Goal: Book appointment/travel/reservation

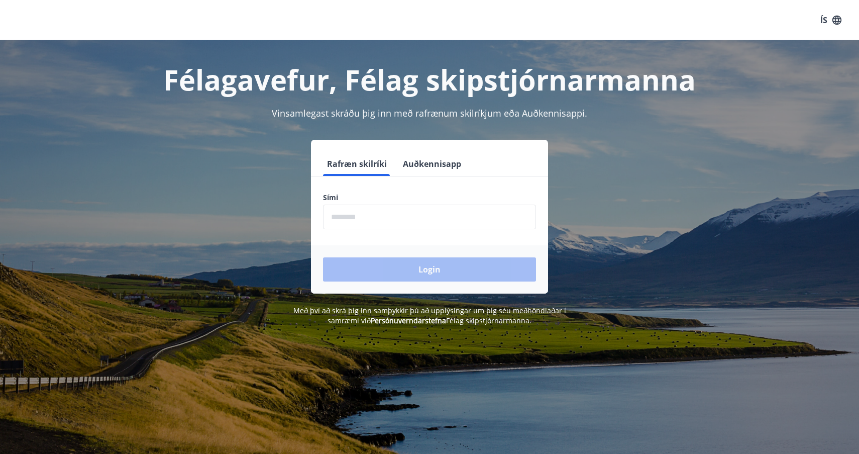
click at [442, 219] on input "phone" at bounding box center [429, 217] width 213 height 25
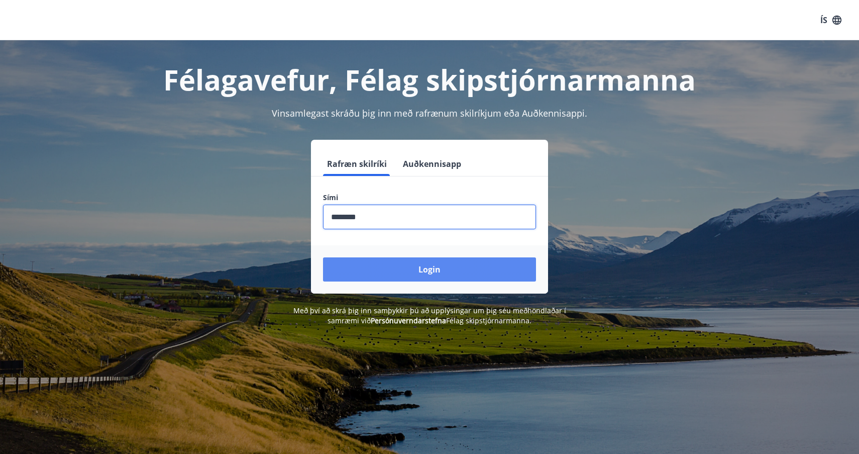
type input "********"
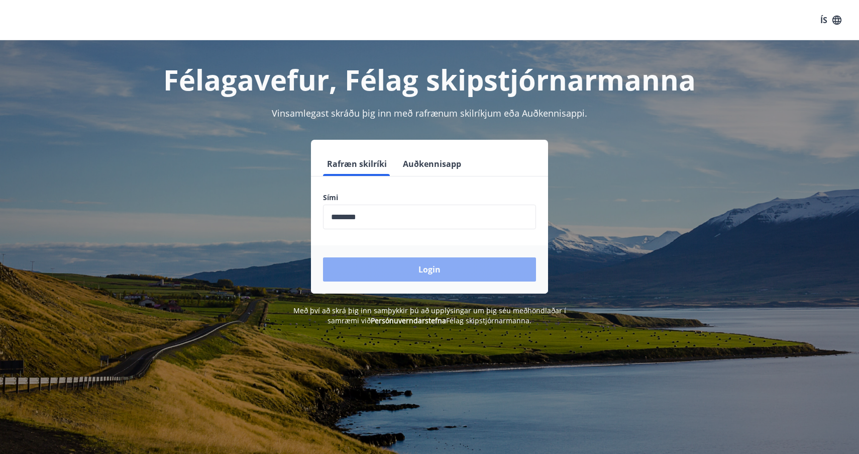
click at [419, 269] on button "Login" at bounding box center [429, 269] width 213 height 24
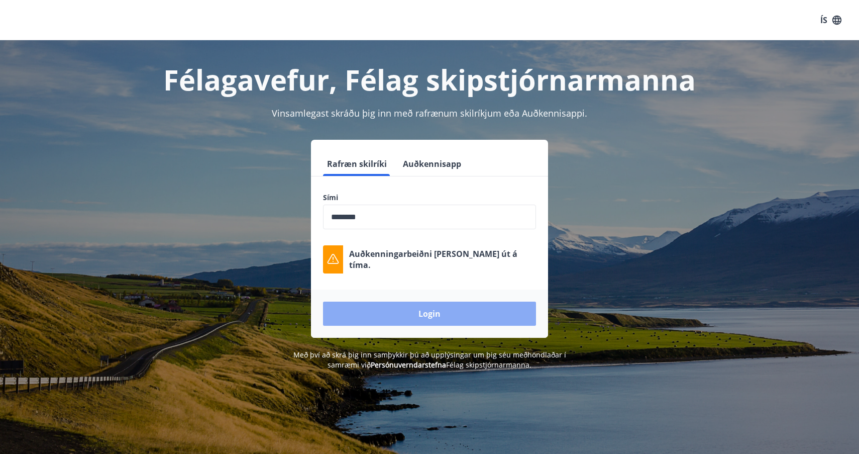
click at [430, 316] on button "Login" at bounding box center [429, 313] width 213 height 24
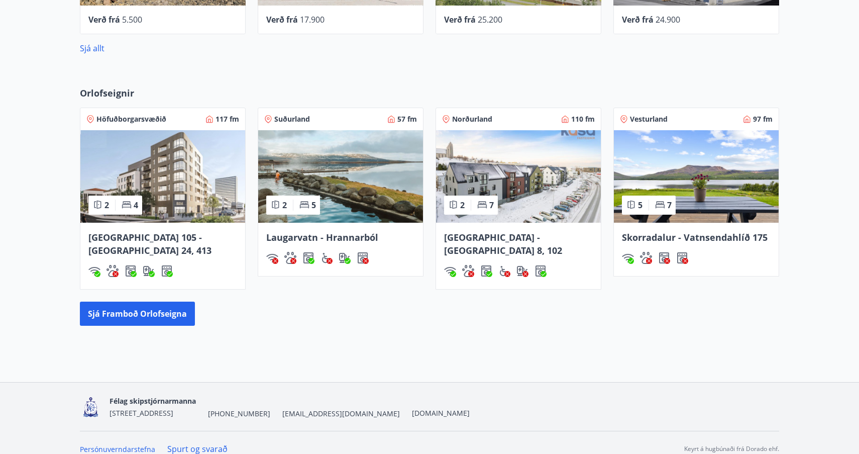
scroll to position [569, 0]
click at [154, 302] on button "Sjá framboð orlofseigna" at bounding box center [137, 314] width 115 height 24
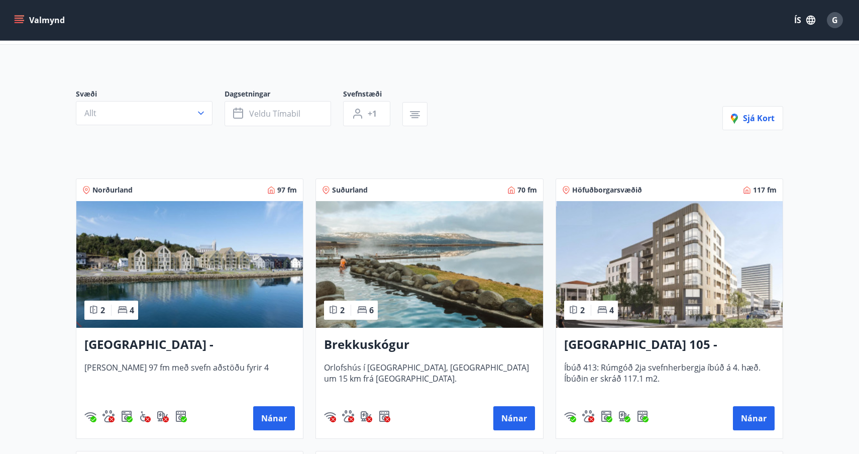
scroll to position [44, 0]
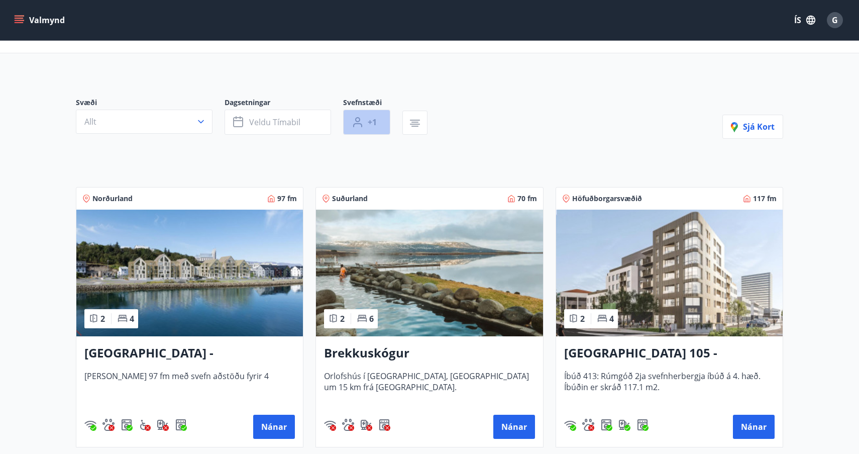
click at [374, 121] on span "+1" at bounding box center [372, 122] width 9 height 11
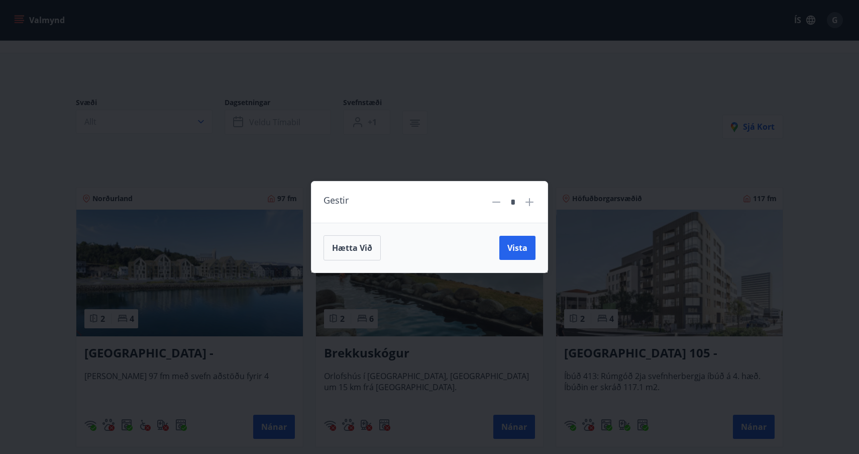
click at [529, 202] on icon at bounding box center [529, 201] width 1 height 1
type input "*"
click at [519, 249] on span "Vista" at bounding box center [517, 247] width 20 height 11
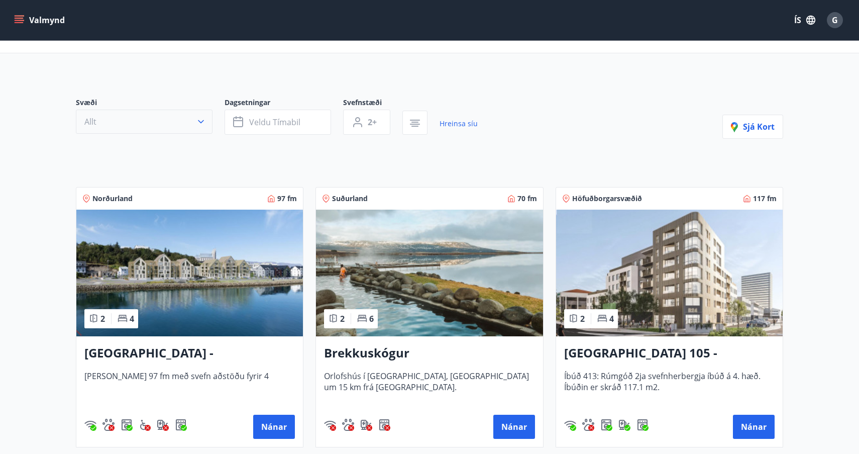
click at [198, 123] on icon "button" at bounding box center [201, 122] width 10 height 10
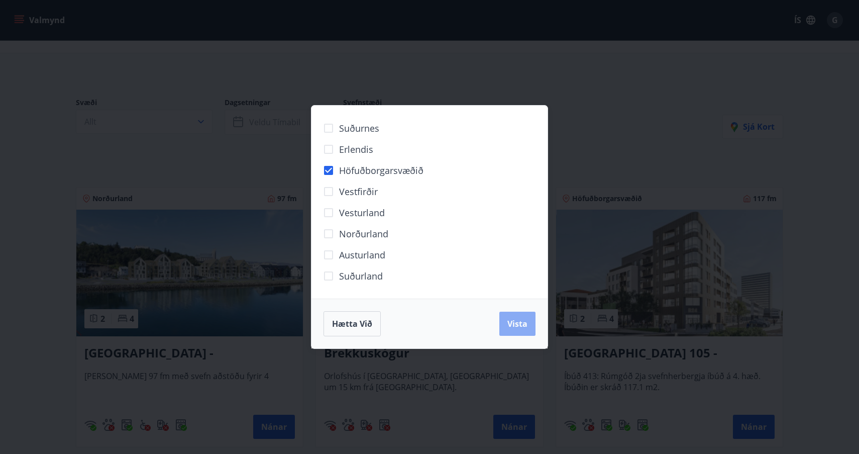
click at [516, 320] on span "Vista" at bounding box center [517, 323] width 20 height 11
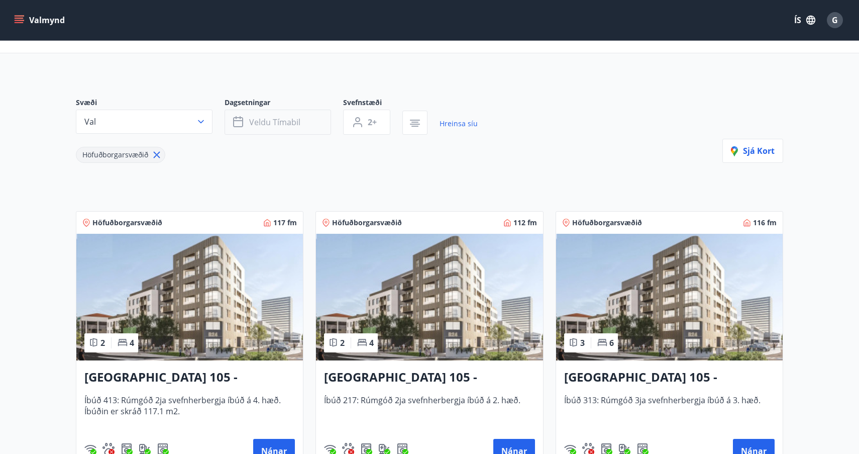
click at [252, 122] on span "Veldu tímabil" at bounding box center [274, 122] width 51 height 11
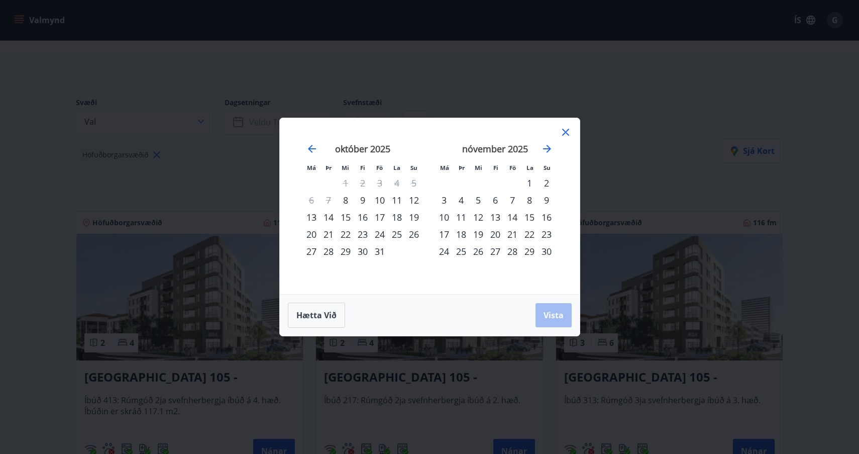
click at [344, 234] on div "22" at bounding box center [345, 234] width 17 height 17
click at [414, 234] on div "26" at bounding box center [413, 234] width 17 height 17
click at [552, 311] on span "Vista" at bounding box center [554, 315] width 20 height 11
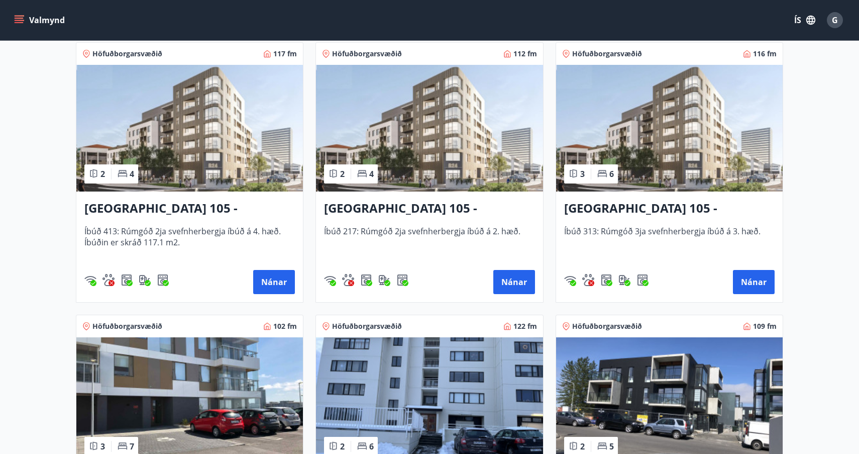
scroll to position [212, 0]
click at [272, 281] on button "Nánar" at bounding box center [274, 282] width 42 height 24
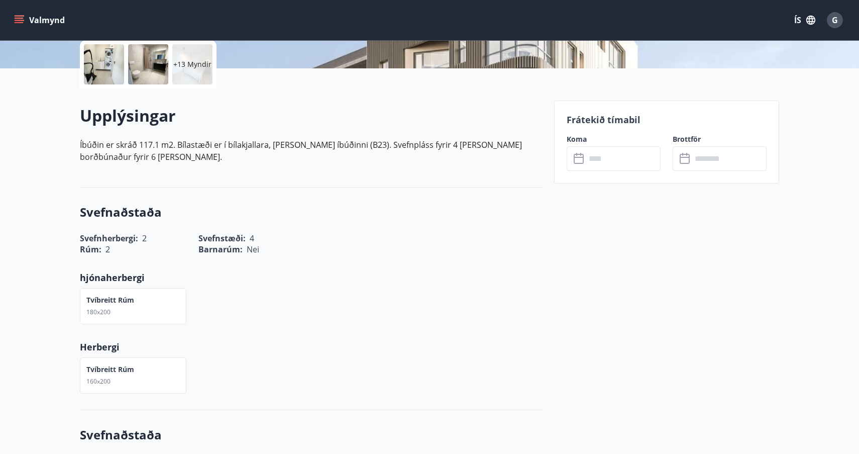
scroll to position [234, 0]
click at [580, 158] on icon at bounding box center [580, 158] width 12 height 12
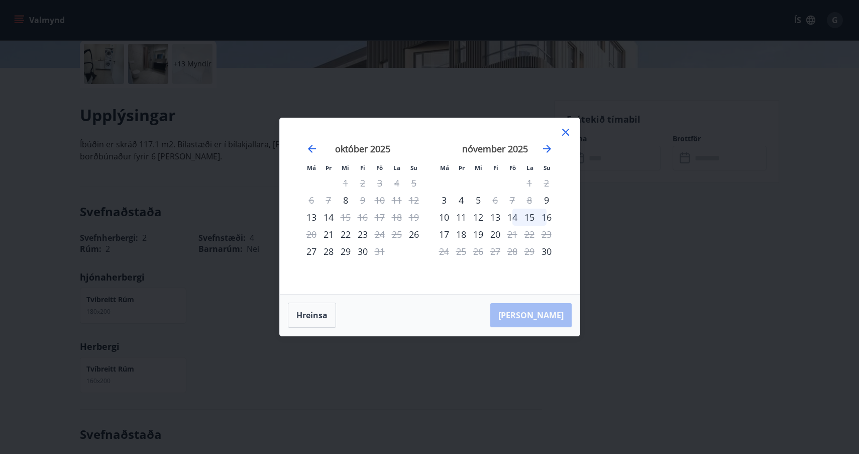
click at [565, 131] on icon at bounding box center [566, 132] width 12 height 12
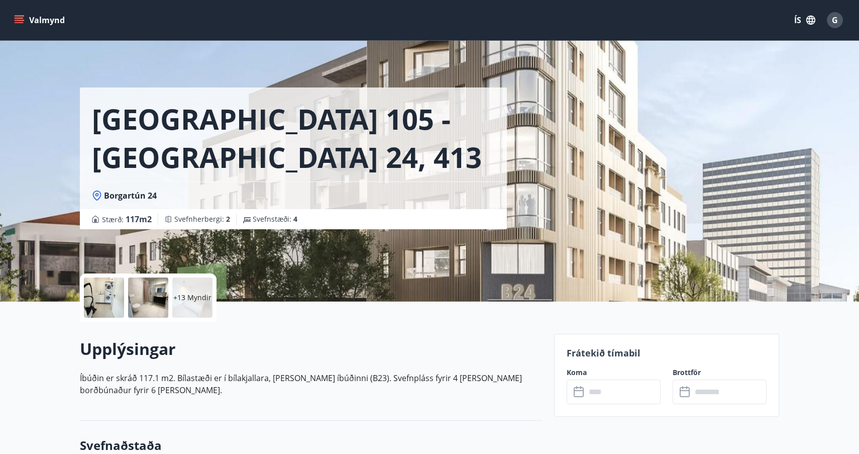
scroll to position [0, 0]
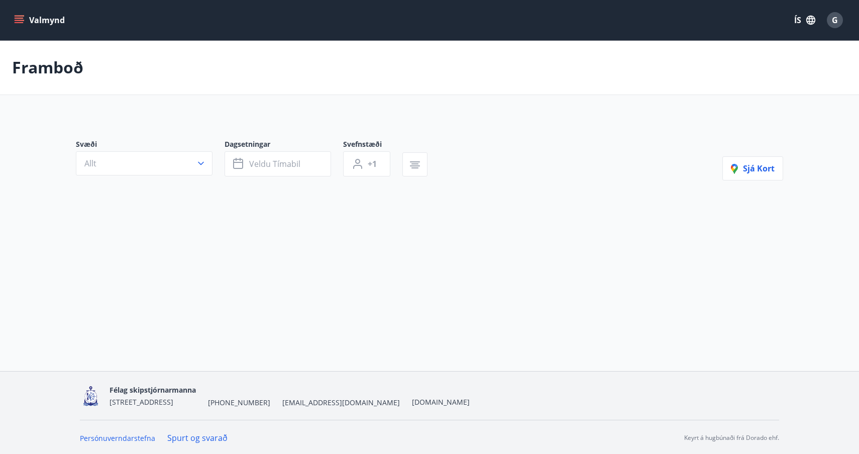
type input "*"
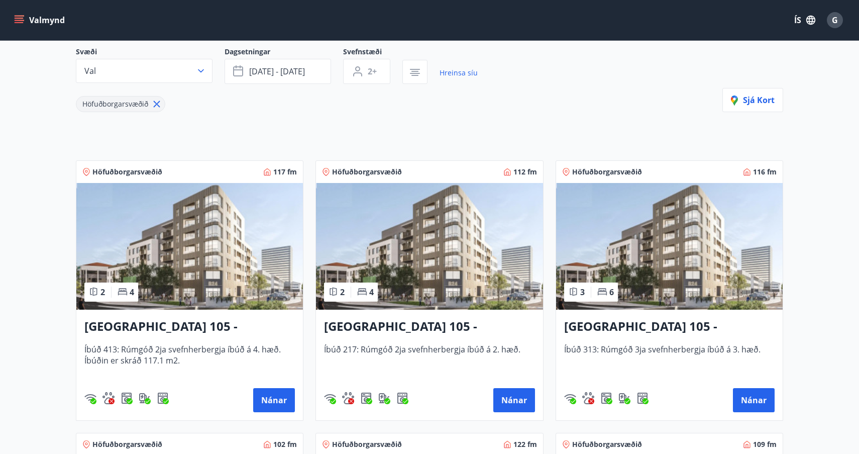
scroll to position [101, 0]
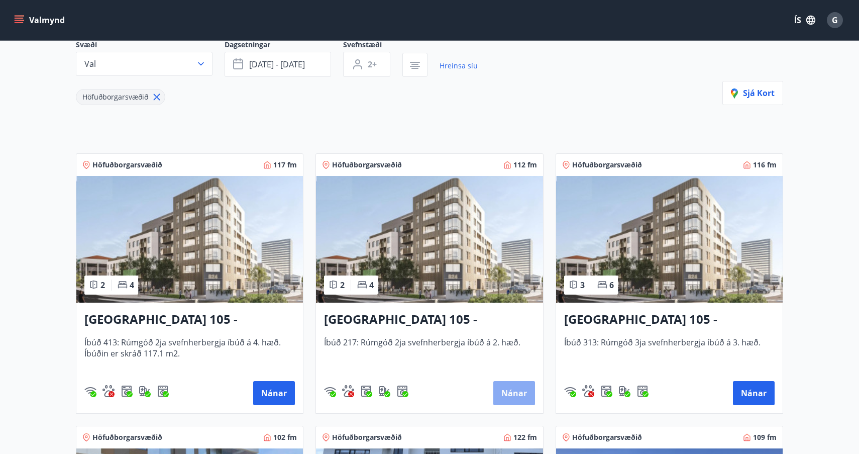
click at [514, 391] on button "Nánar" at bounding box center [514, 393] width 42 height 24
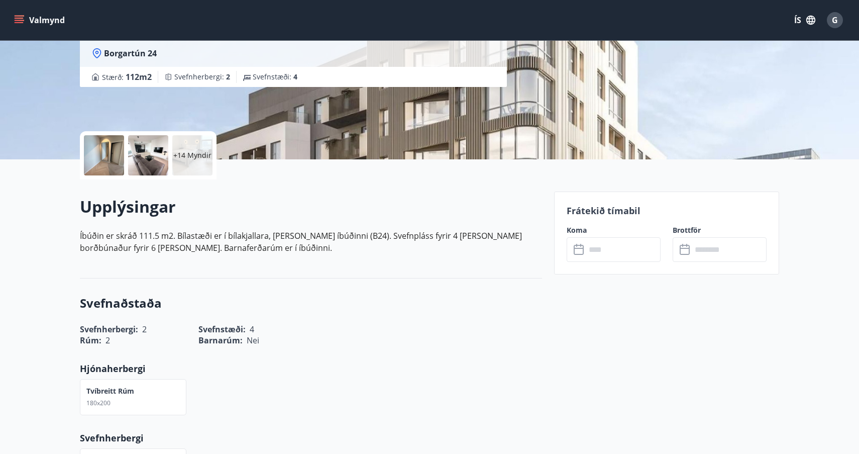
scroll to position [151, 0]
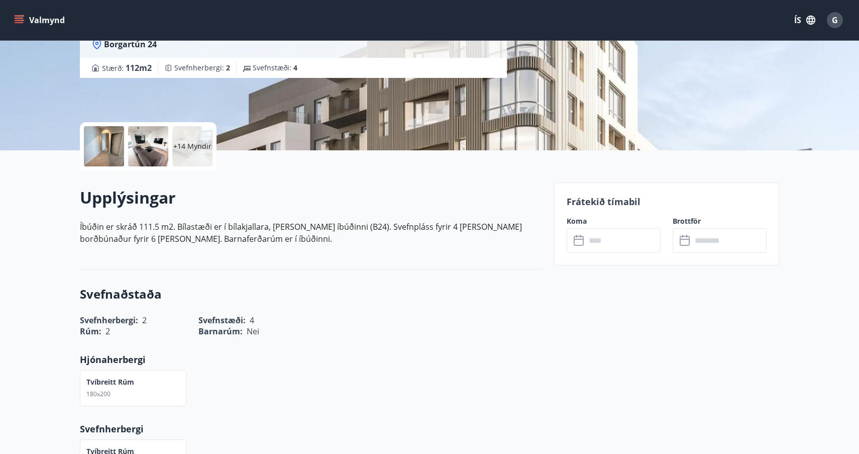
click at [580, 240] on icon at bounding box center [580, 241] width 12 height 12
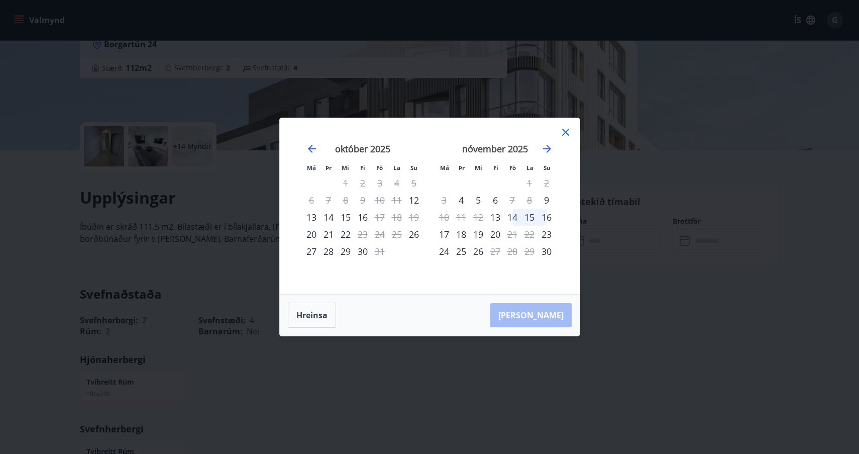
click at [569, 130] on icon at bounding box center [566, 132] width 12 height 12
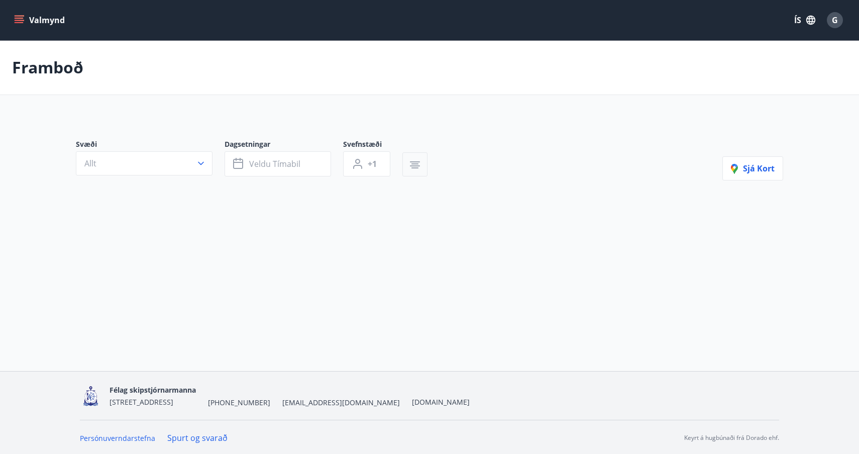
type input "*"
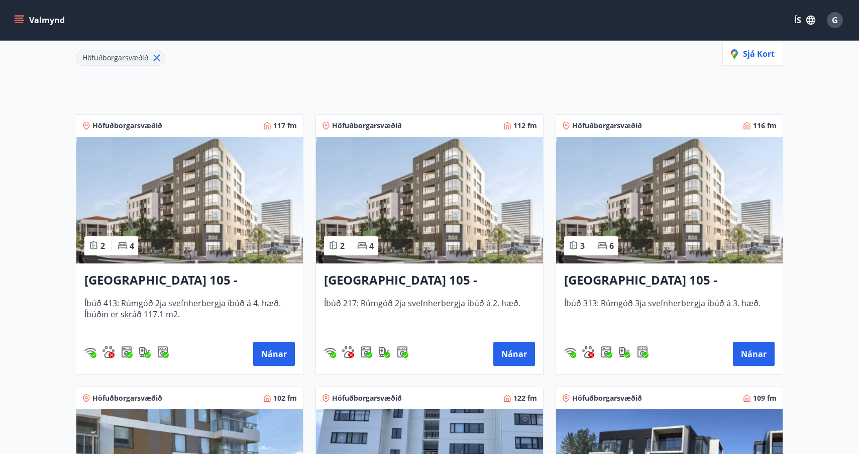
scroll to position [156, 0]
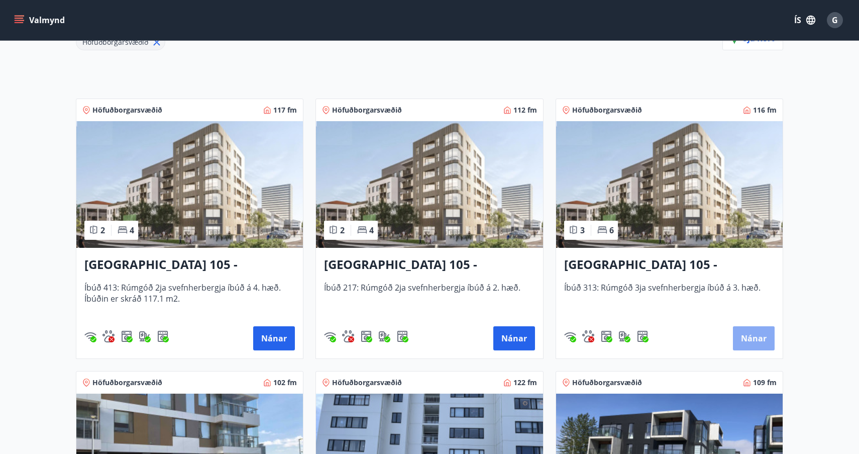
click at [754, 337] on button "Nánar" at bounding box center [754, 338] width 42 height 24
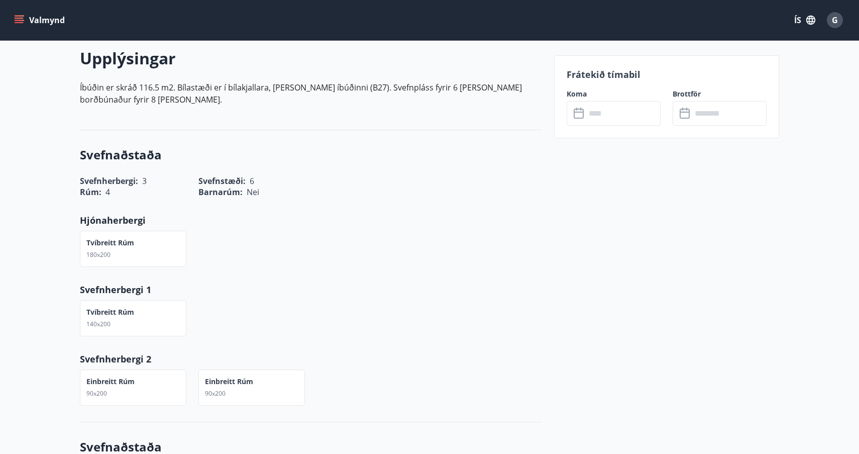
scroll to position [290, 0]
click at [576, 115] on icon at bounding box center [580, 114] width 12 height 12
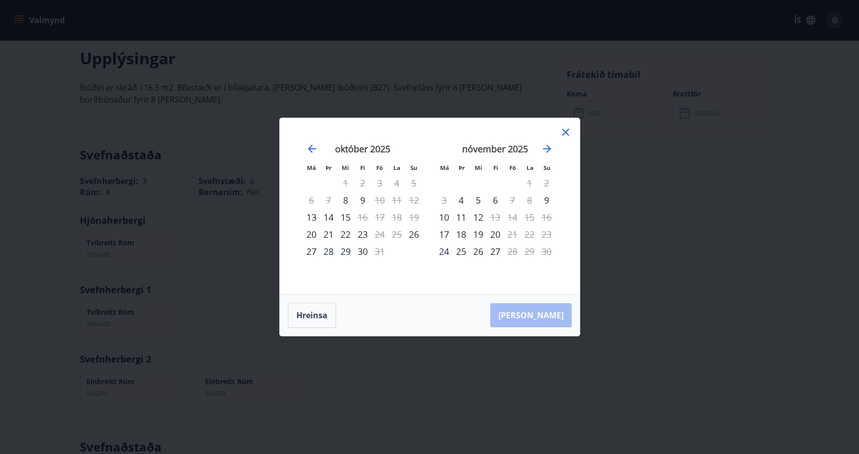
click at [566, 131] on icon at bounding box center [566, 132] width 12 height 12
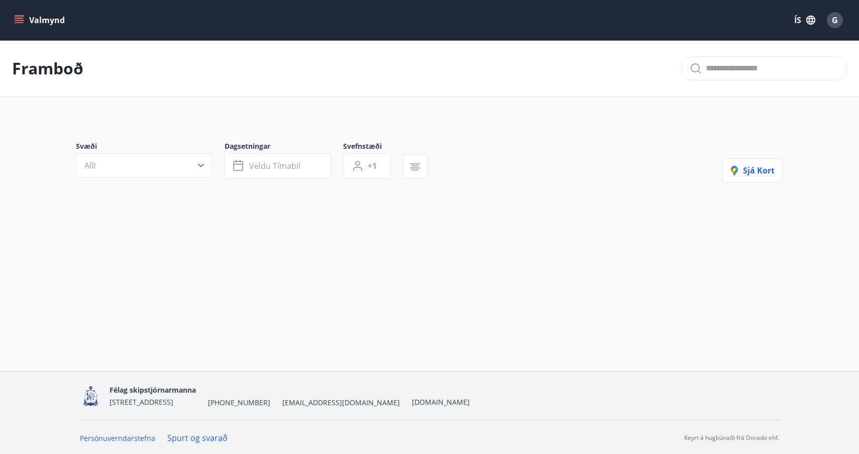
type input "*"
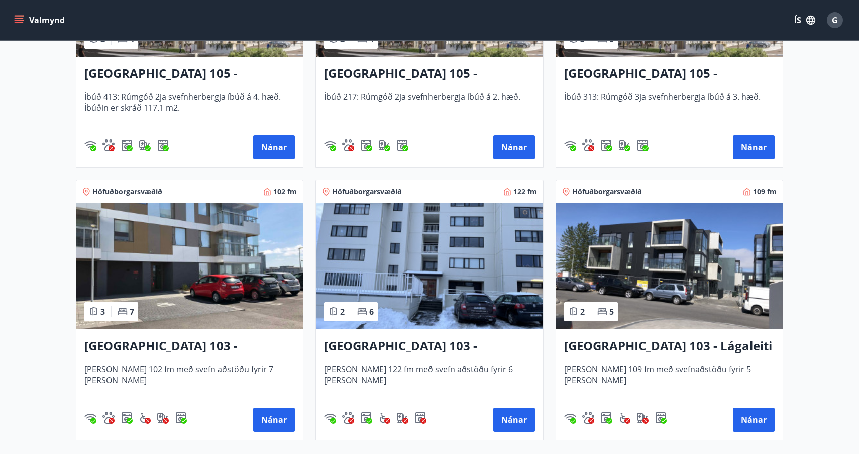
scroll to position [352, 0]
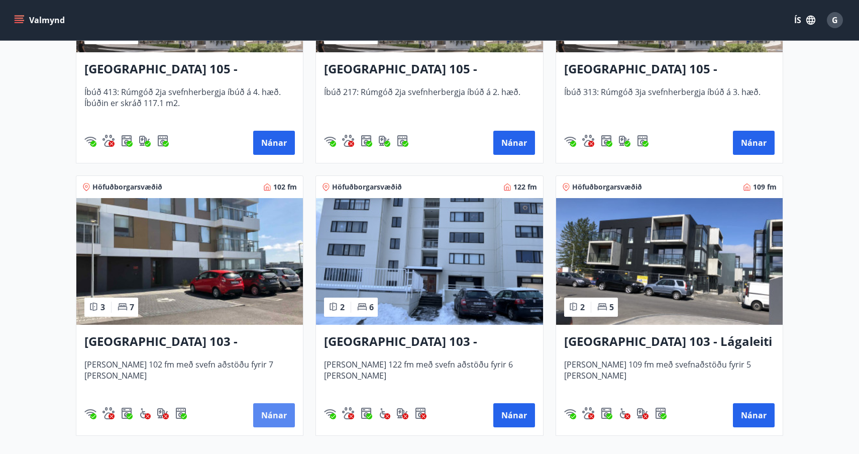
click at [275, 415] on button "Nánar" at bounding box center [274, 415] width 42 height 24
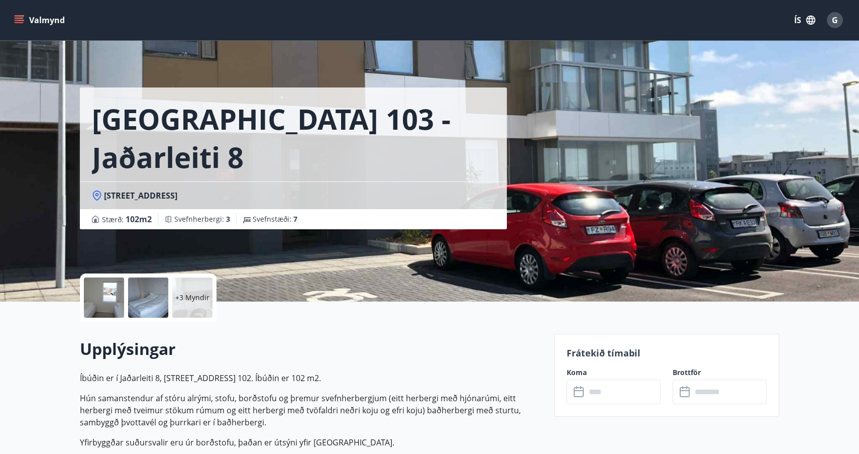
click at [579, 392] on icon at bounding box center [580, 392] width 12 height 12
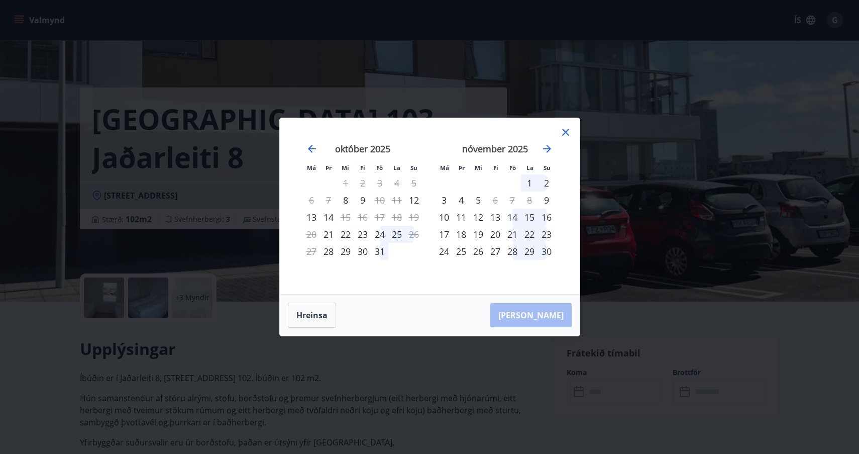
click at [566, 131] on icon at bounding box center [566, 132] width 12 height 12
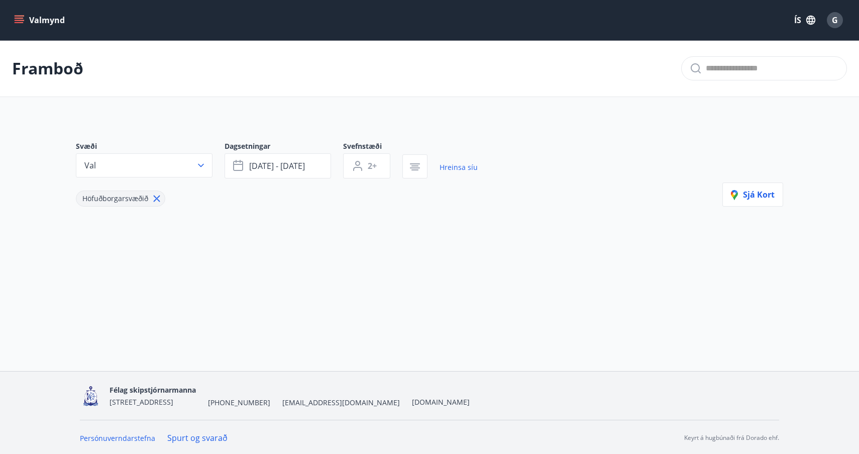
type input "*"
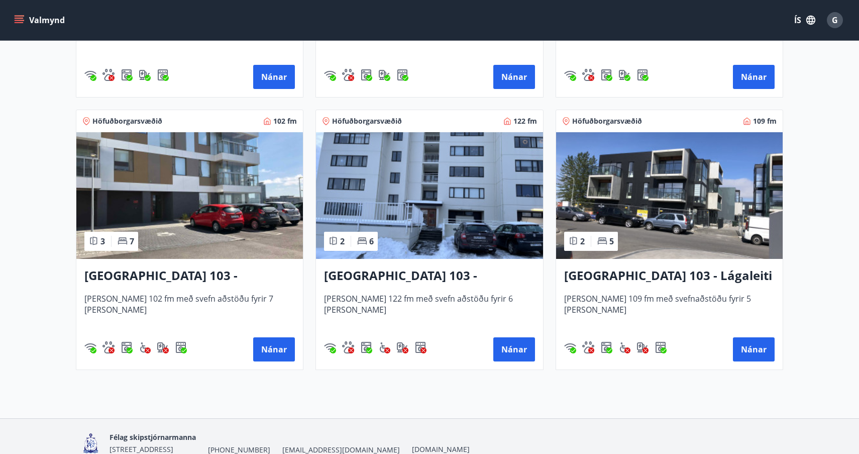
scroll to position [418, 0]
click at [511, 349] on button "Nánar" at bounding box center [514, 349] width 42 height 24
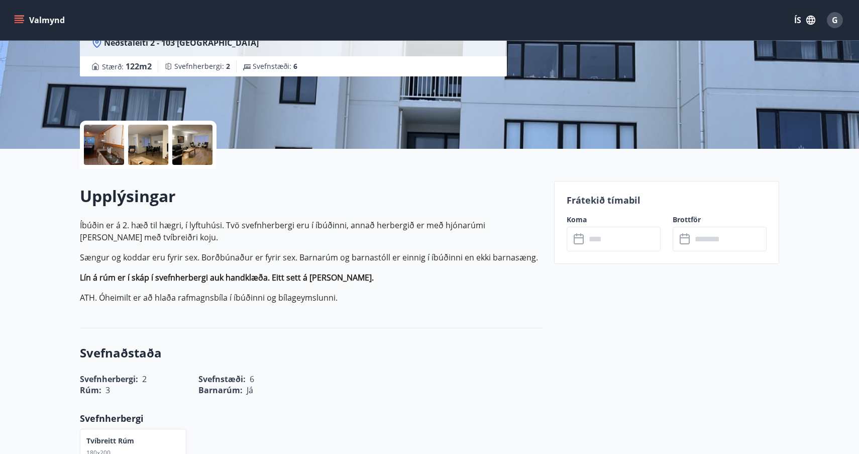
scroll to position [155, 0]
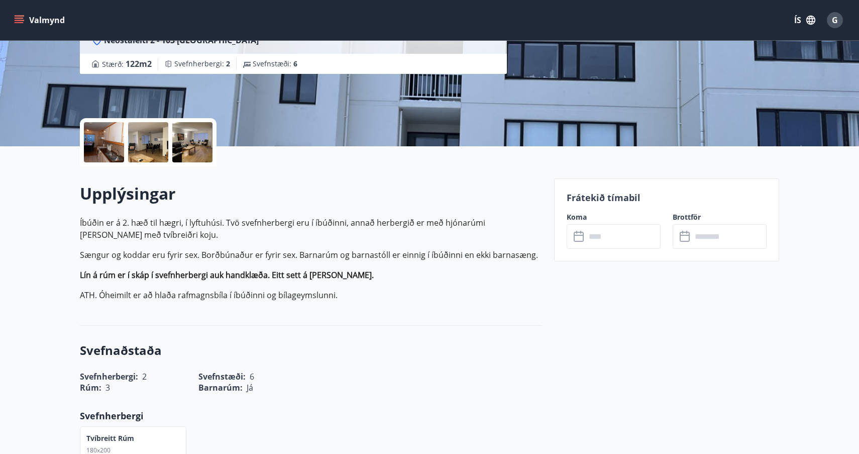
click at [580, 236] on icon at bounding box center [580, 237] width 12 height 12
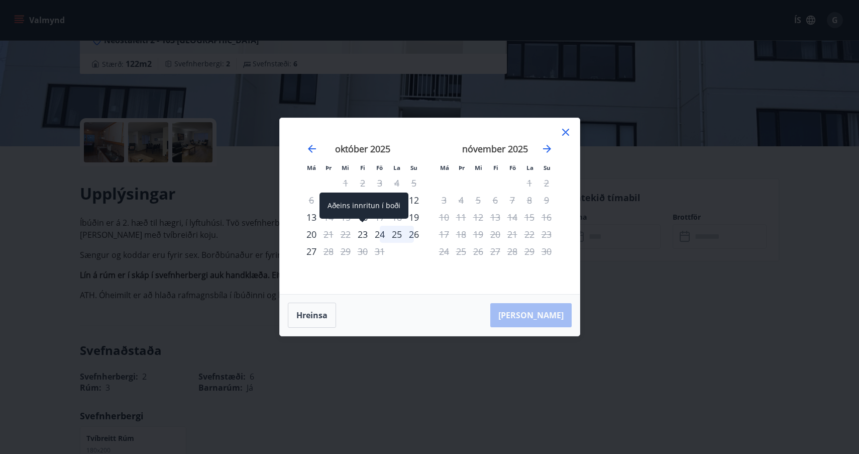
click at [363, 232] on div "23" at bounding box center [362, 234] width 17 height 17
click at [363, 235] on div "23" at bounding box center [362, 234] width 17 height 17
click at [566, 131] on icon at bounding box center [565, 132] width 7 height 7
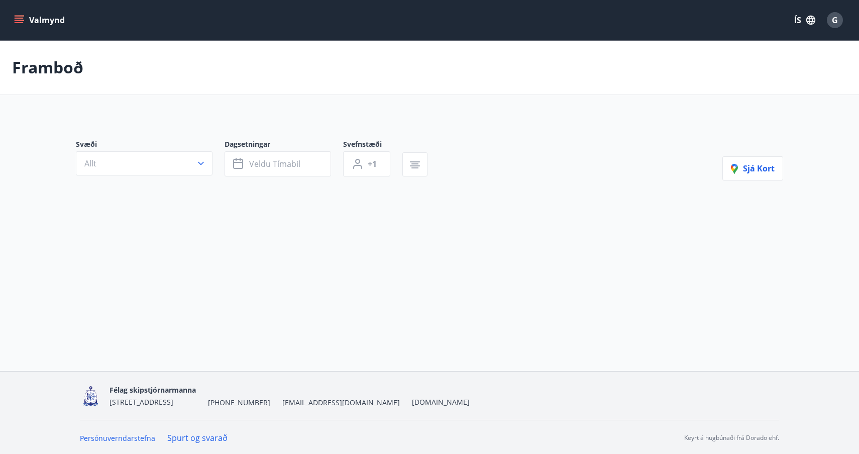
type input "*"
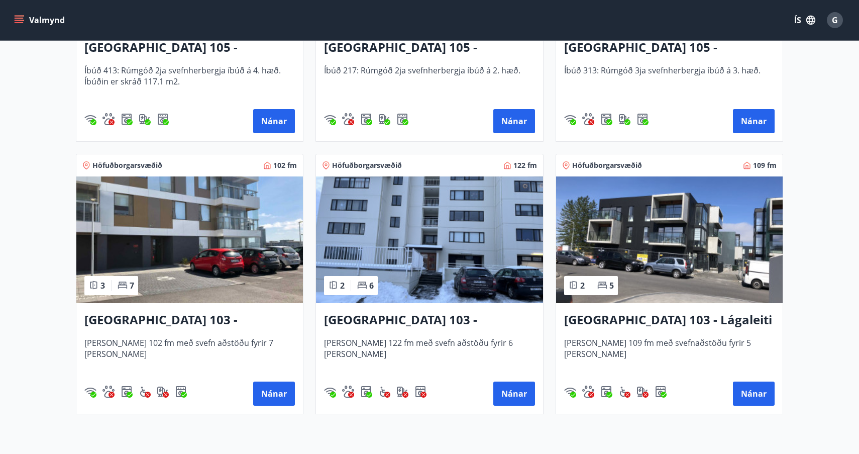
scroll to position [377, 0]
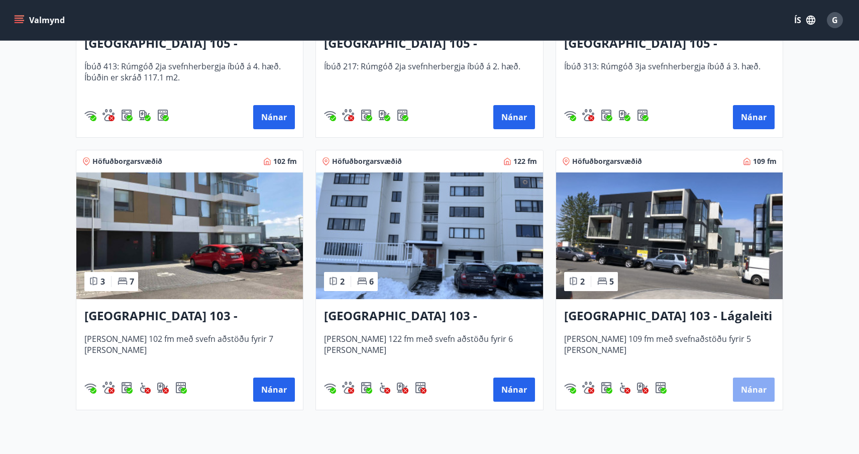
click at [752, 389] on button "Nánar" at bounding box center [754, 389] width 42 height 24
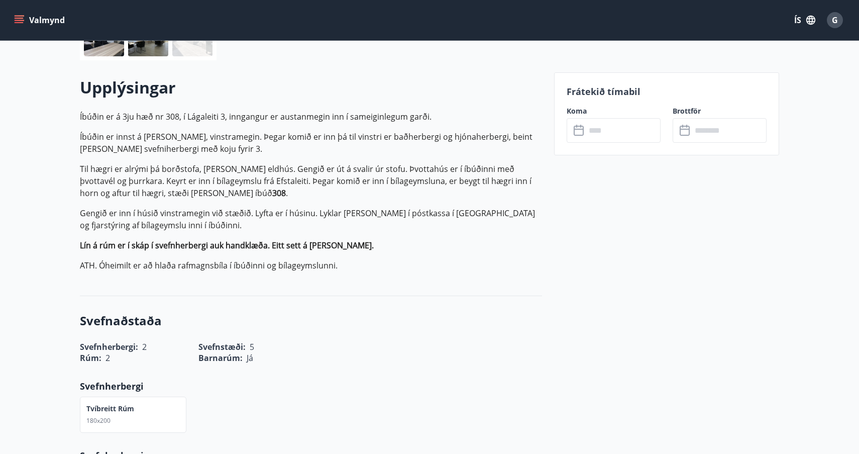
scroll to position [284, 0]
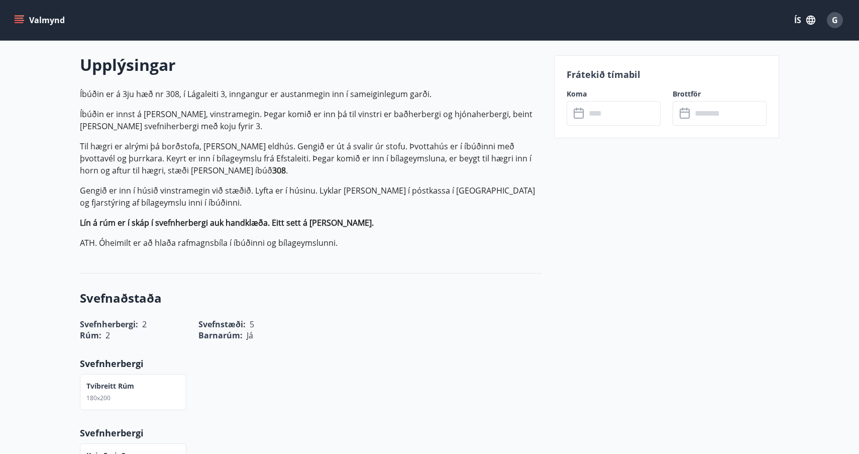
click at [580, 113] on icon at bounding box center [580, 114] width 12 height 12
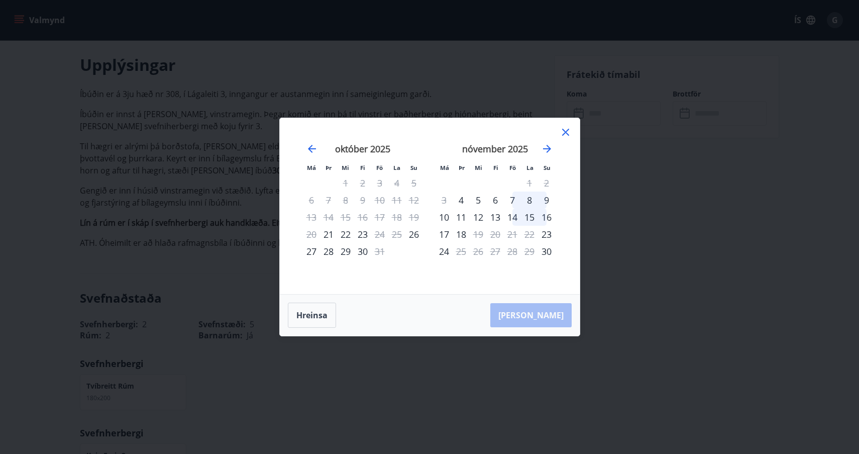
click at [566, 133] on icon at bounding box center [566, 132] width 12 height 12
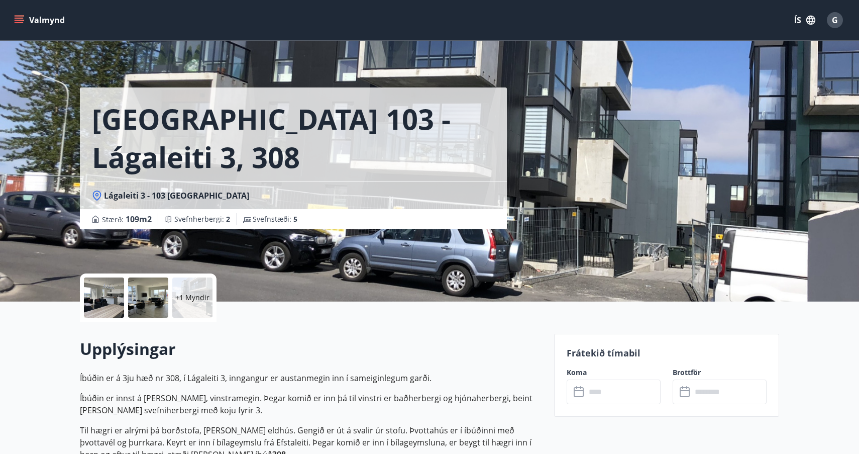
scroll to position [0, 0]
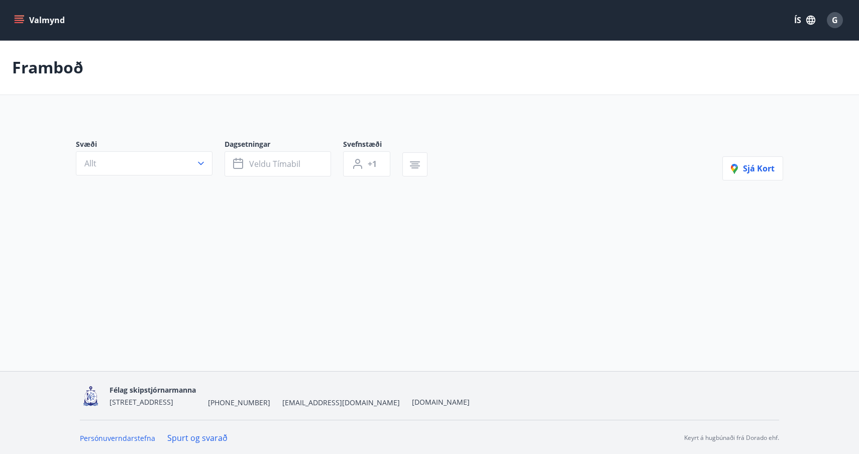
type input "*"
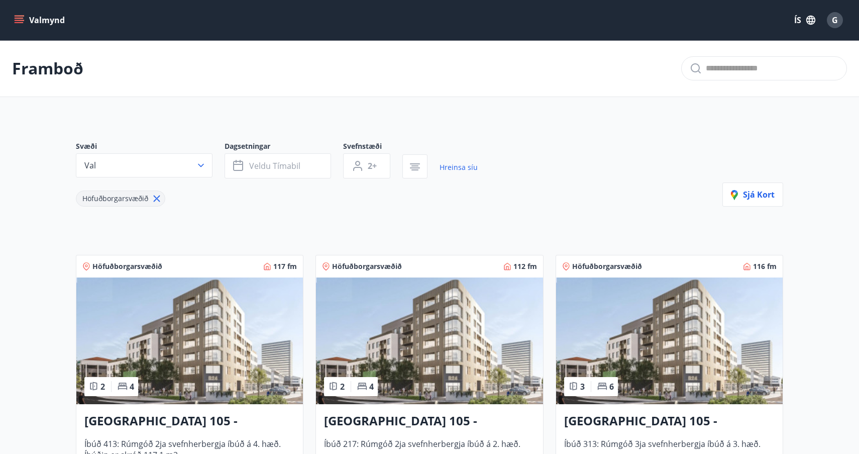
scroll to position [44, 0]
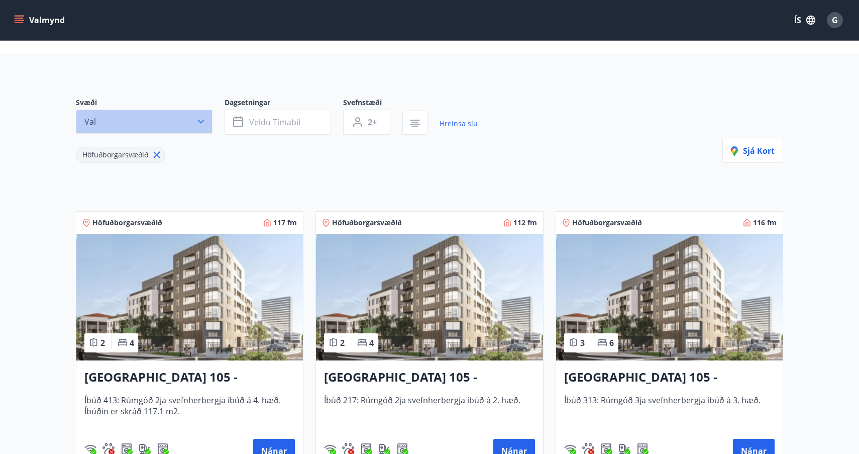
click at [201, 120] on icon "button" at bounding box center [201, 122] width 10 height 10
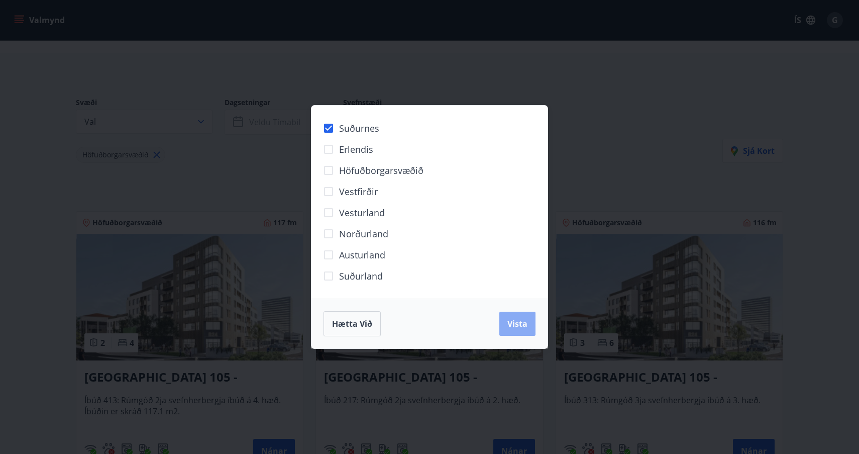
click at [518, 323] on span "Vista" at bounding box center [517, 323] width 20 height 11
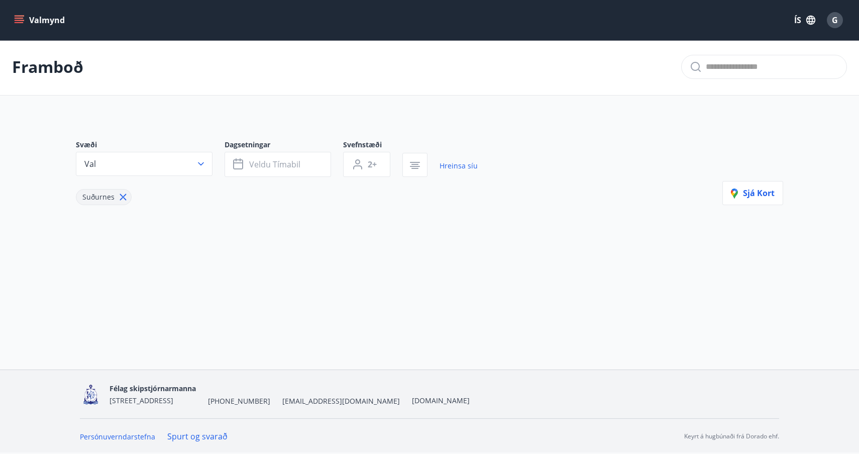
scroll to position [2, 0]
click at [200, 163] on icon "button" at bounding box center [201, 164] width 10 height 10
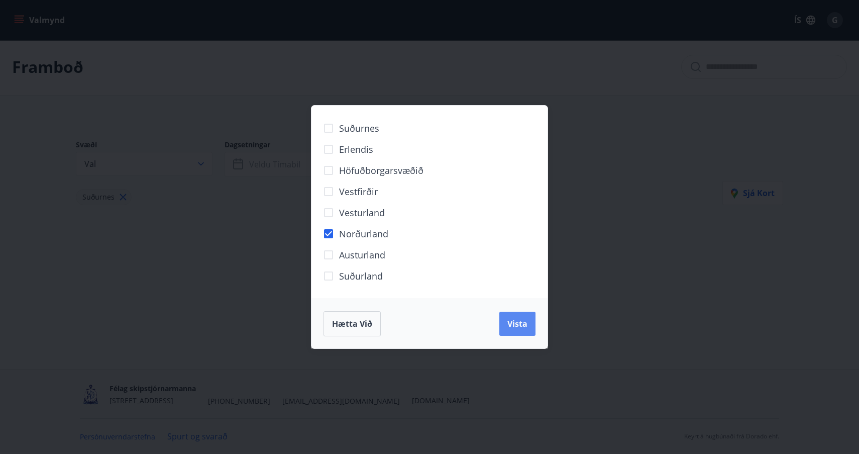
click at [513, 320] on span "Vista" at bounding box center [517, 323] width 20 height 11
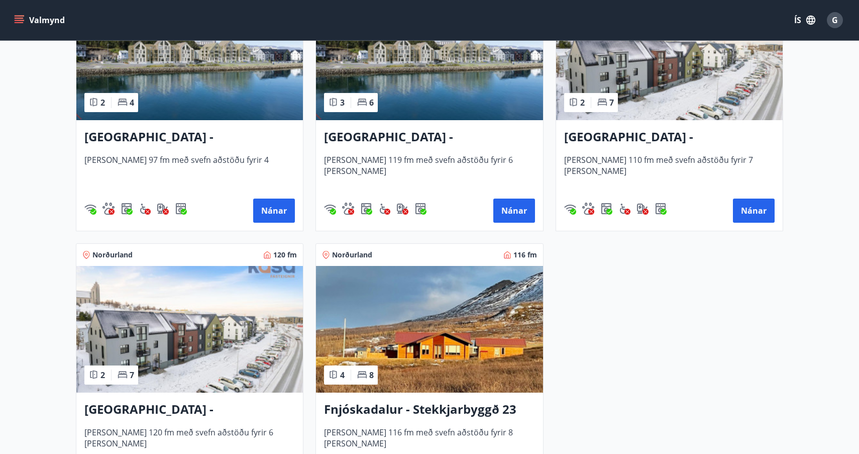
scroll to position [283, 0]
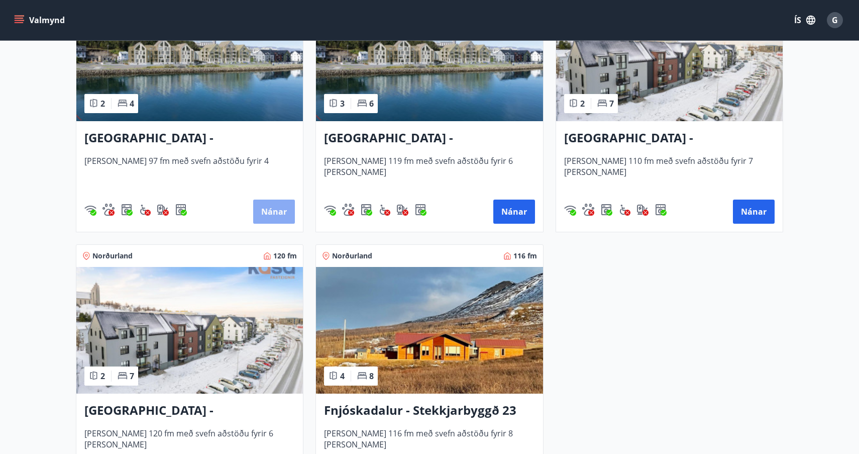
click at [274, 211] on button "Nánar" at bounding box center [274, 211] width 42 height 24
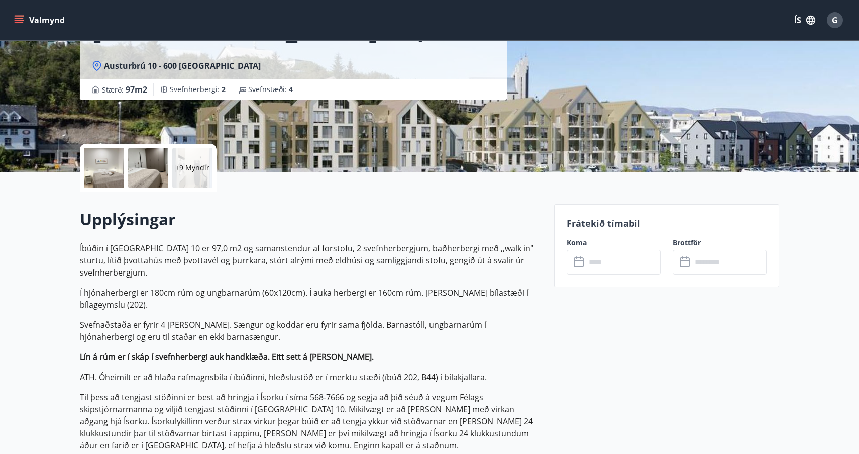
scroll to position [151, 0]
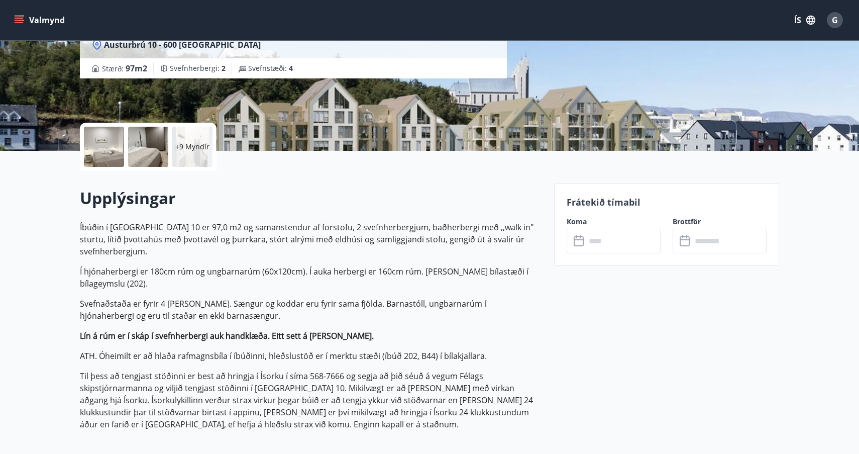
click at [578, 241] on icon at bounding box center [580, 241] width 12 height 12
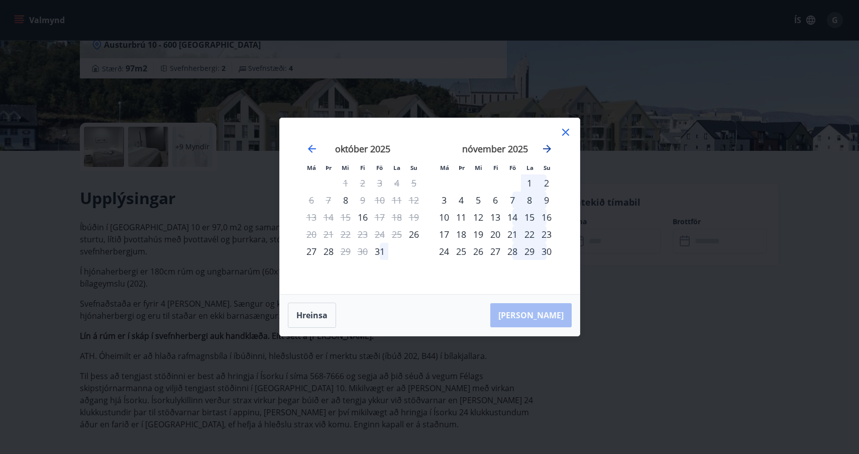
click at [548, 147] on icon "Move forward to switch to the next month." at bounding box center [547, 149] width 8 height 8
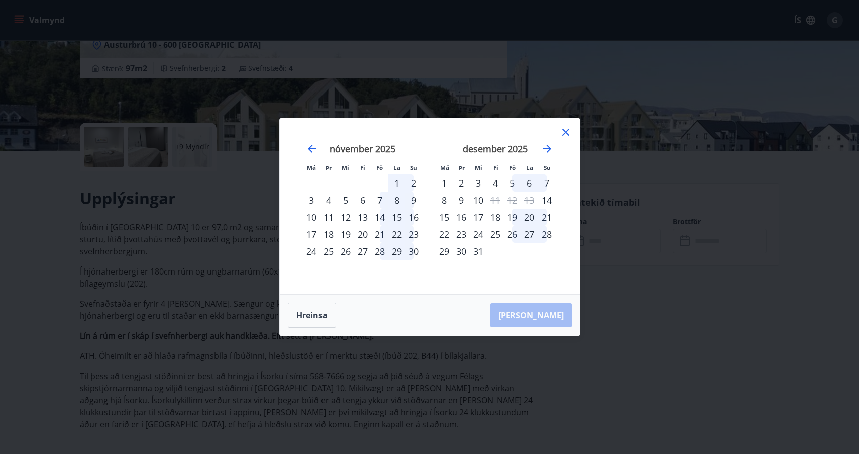
click at [566, 131] on icon at bounding box center [566, 132] width 12 height 12
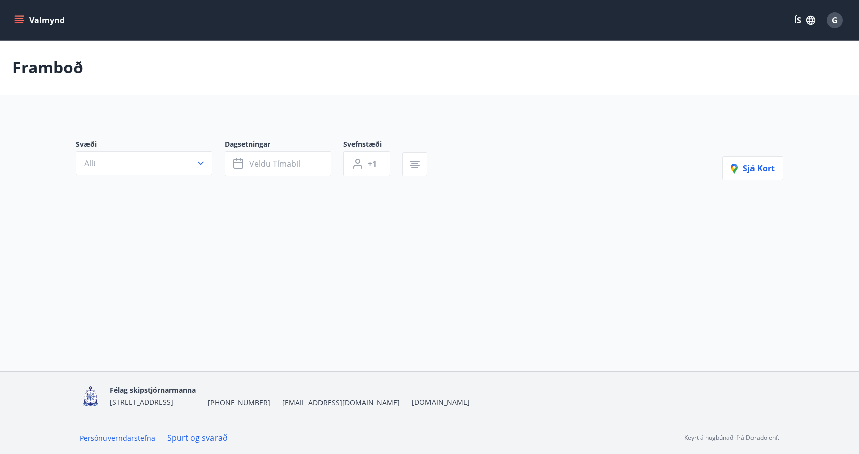
type input "*"
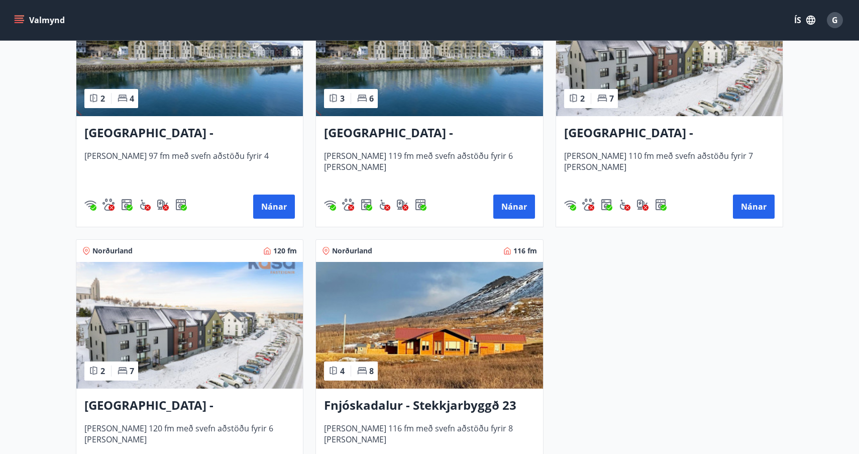
scroll to position [288, 0]
click at [515, 206] on button "Nánar" at bounding box center [514, 206] width 42 height 24
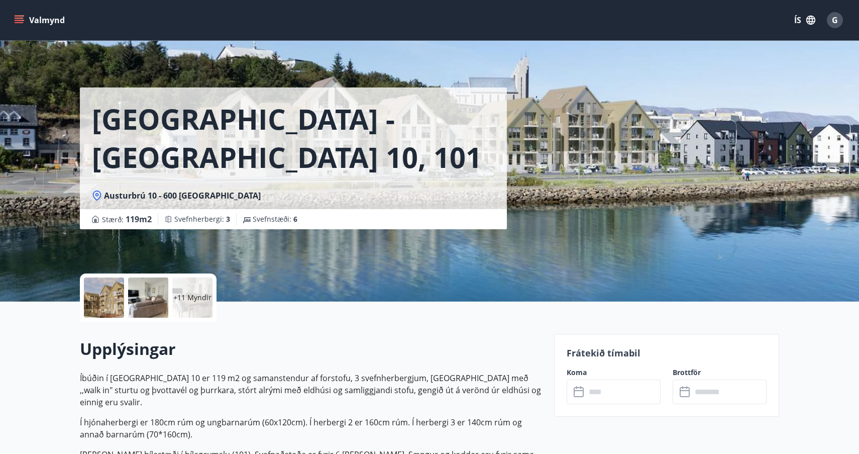
click at [579, 391] on icon at bounding box center [580, 392] width 12 height 12
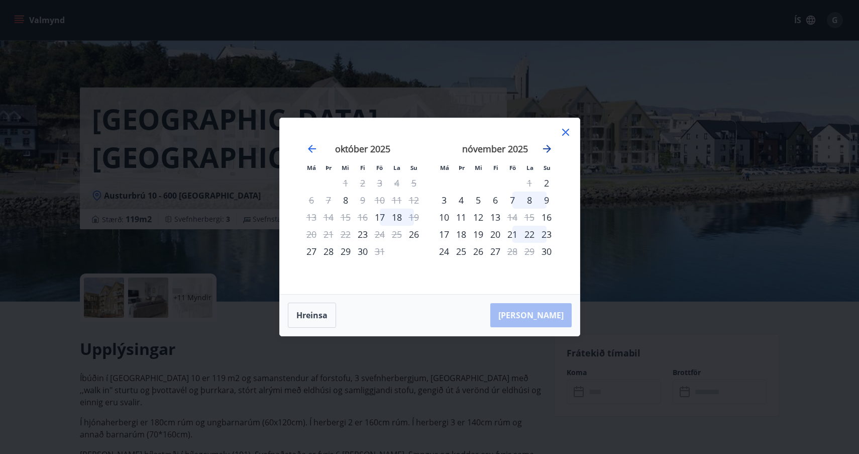
click at [546, 147] on icon "Move forward to switch to the next month." at bounding box center [547, 149] width 12 height 12
click at [445, 234] on div "22" at bounding box center [444, 234] width 17 height 17
click at [443, 233] on div "22" at bounding box center [444, 234] width 17 height 17
click at [316, 234] on div "17" at bounding box center [311, 234] width 17 height 17
click at [566, 131] on icon at bounding box center [566, 132] width 12 height 12
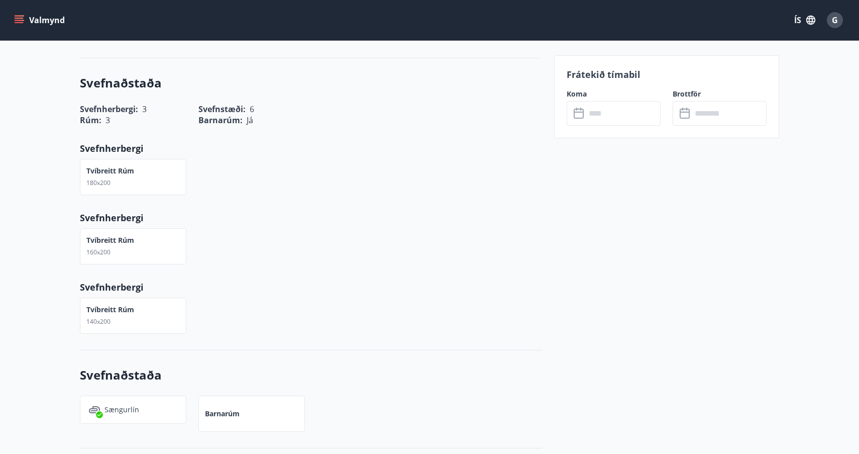
scroll to position [618, 0]
